Goal: Task Accomplishment & Management: Complete application form

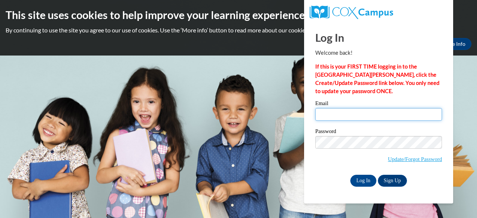
type input "[EMAIL_ADDRESS][DOMAIN_NAME]"
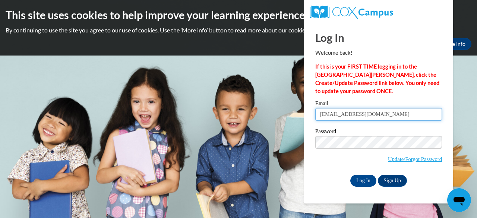
click at [317, 117] on input "[EMAIL_ADDRESS][DOMAIN_NAME]" at bounding box center [378, 114] width 127 height 13
click at [275, 130] on body "This site uses cookies to help improve your learning experience. By continuing …" at bounding box center [238, 109] width 477 height 218
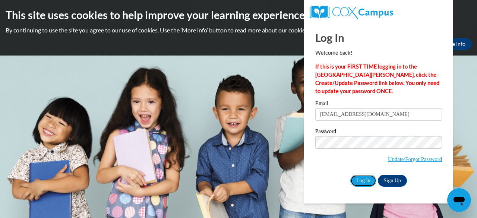
click at [367, 179] on input "Log In" at bounding box center [363, 181] width 26 height 12
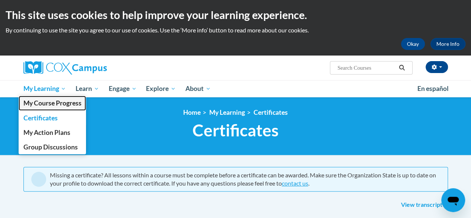
click at [53, 101] on span "My Course Progress" at bounding box center [52, 103] width 58 height 8
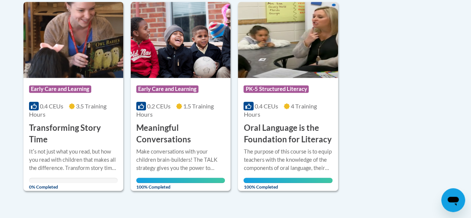
scroll to position [189, 0]
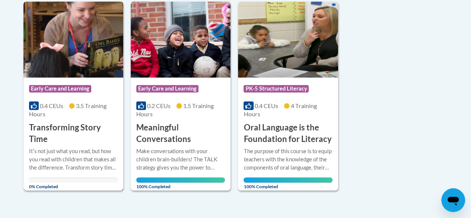
click at [66, 131] on h3 "Transforming Story Time" at bounding box center [73, 133] width 89 height 23
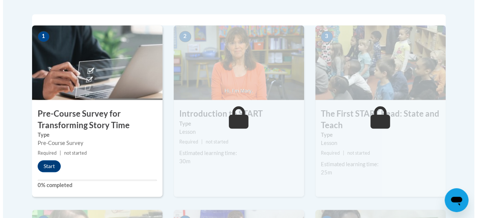
scroll to position [235, 0]
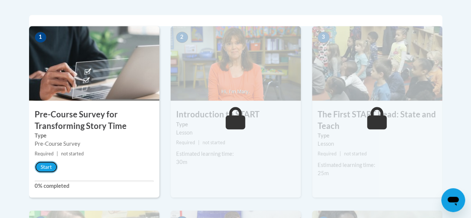
click at [40, 167] on button "Start" at bounding box center [46, 167] width 23 height 12
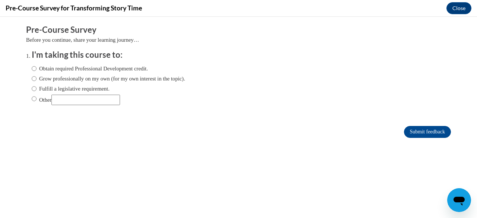
scroll to position [0, 0]
click at [32, 68] on input "Obtain required Professional Development credit." at bounding box center [34, 68] width 5 height 8
radio input "true"
click at [417, 129] on input "Submit feedback" at bounding box center [427, 132] width 47 height 12
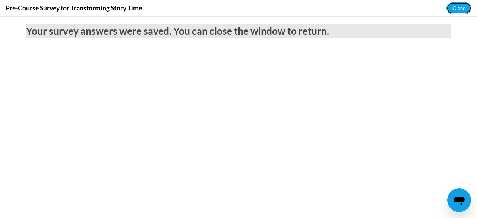
click at [456, 4] on button "Close" at bounding box center [458, 8] width 25 height 12
